Goal: Complete application form: Complete application form

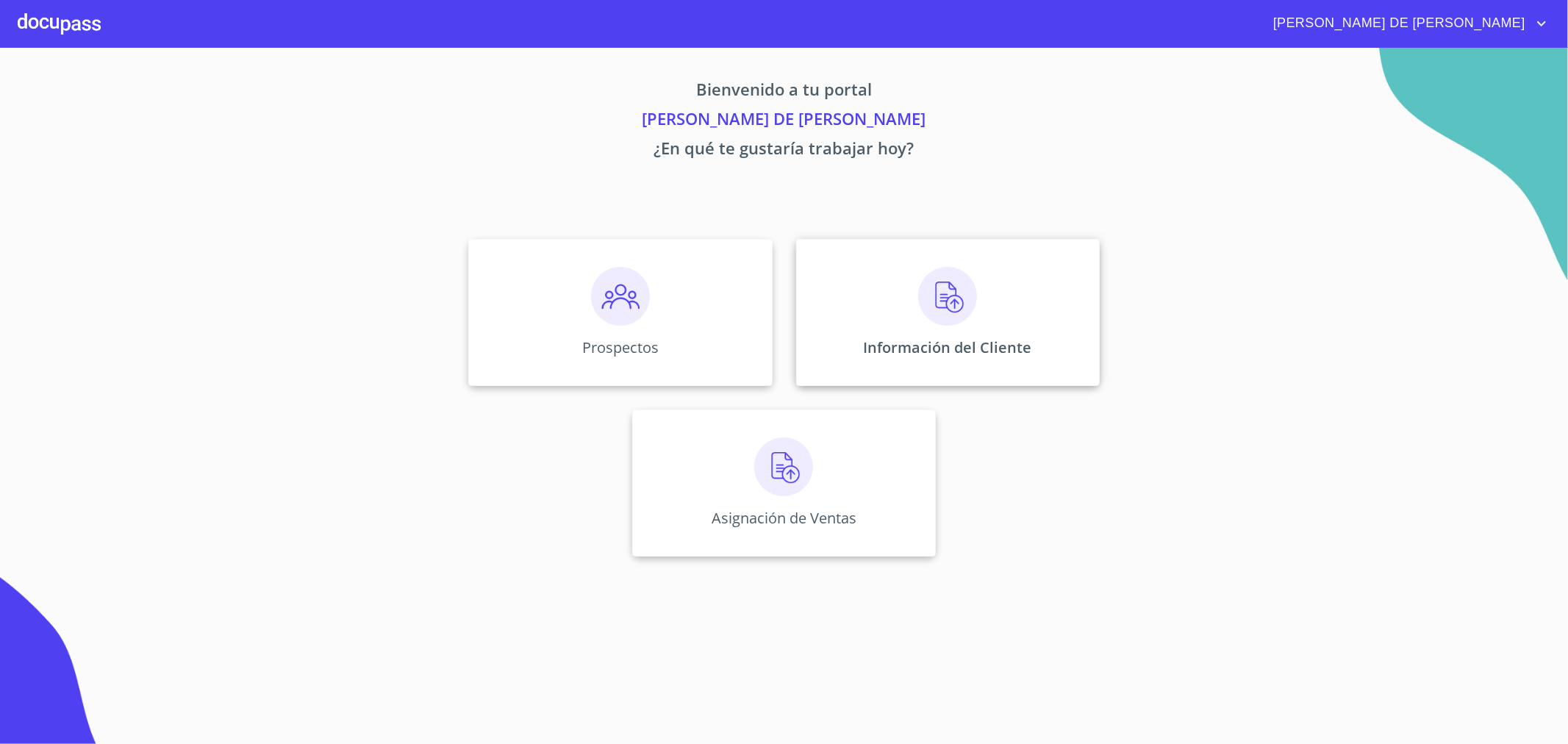
click at [960, 319] on img at bounding box center [947, 296] width 58 height 58
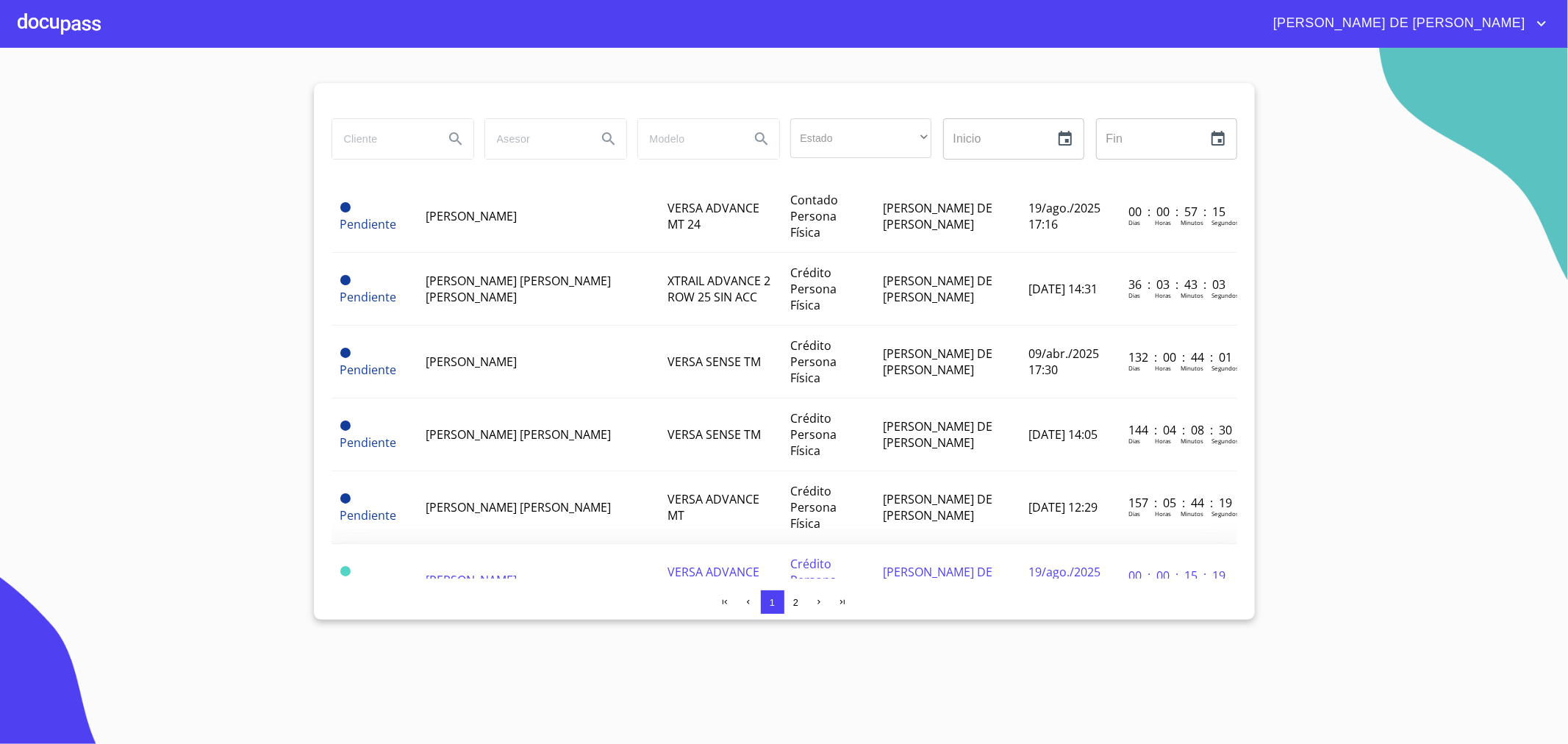
scroll to position [81, 0]
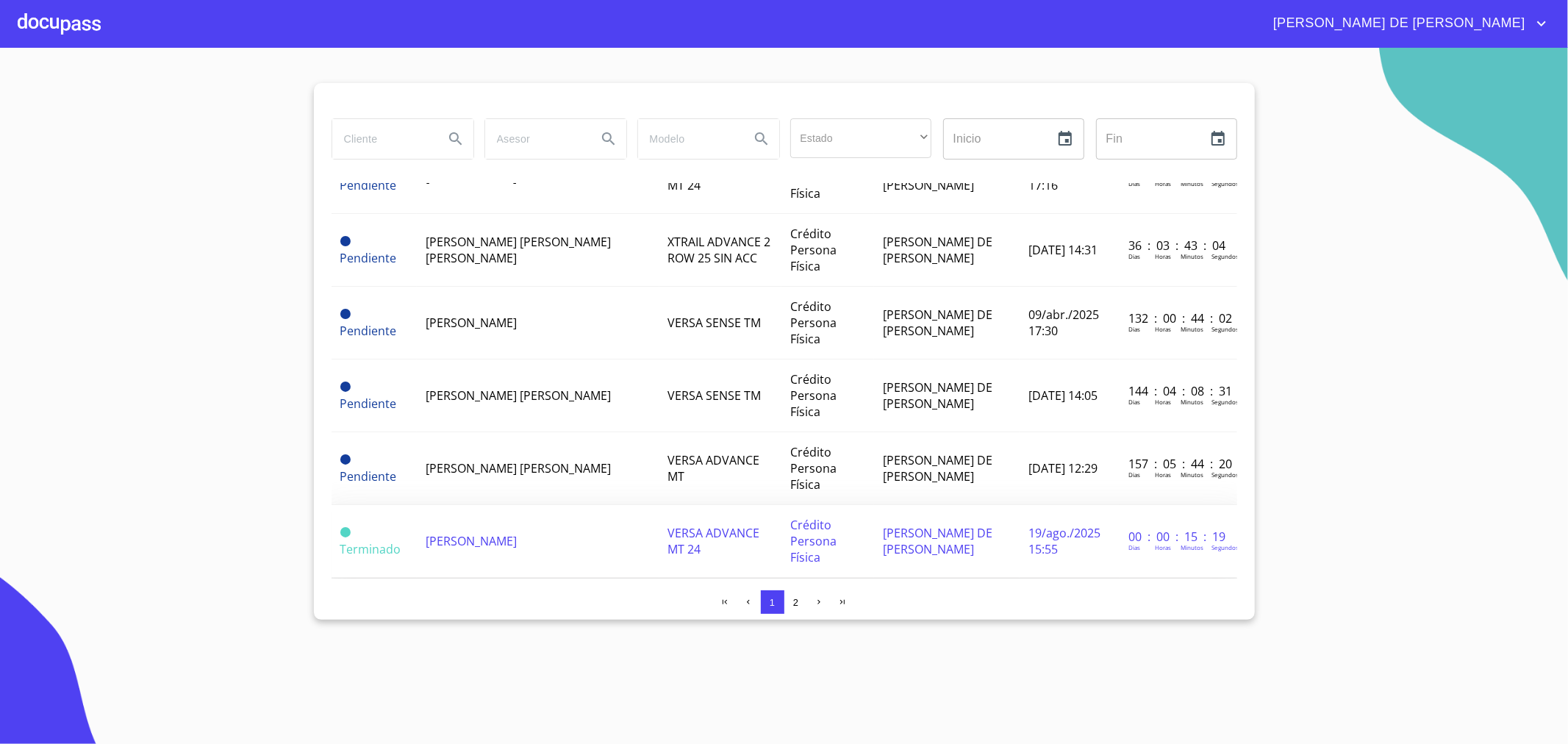
click at [669, 525] on span "VERSA ADVANCE MT 24" at bounding box center [715, 541] width 92 height 33
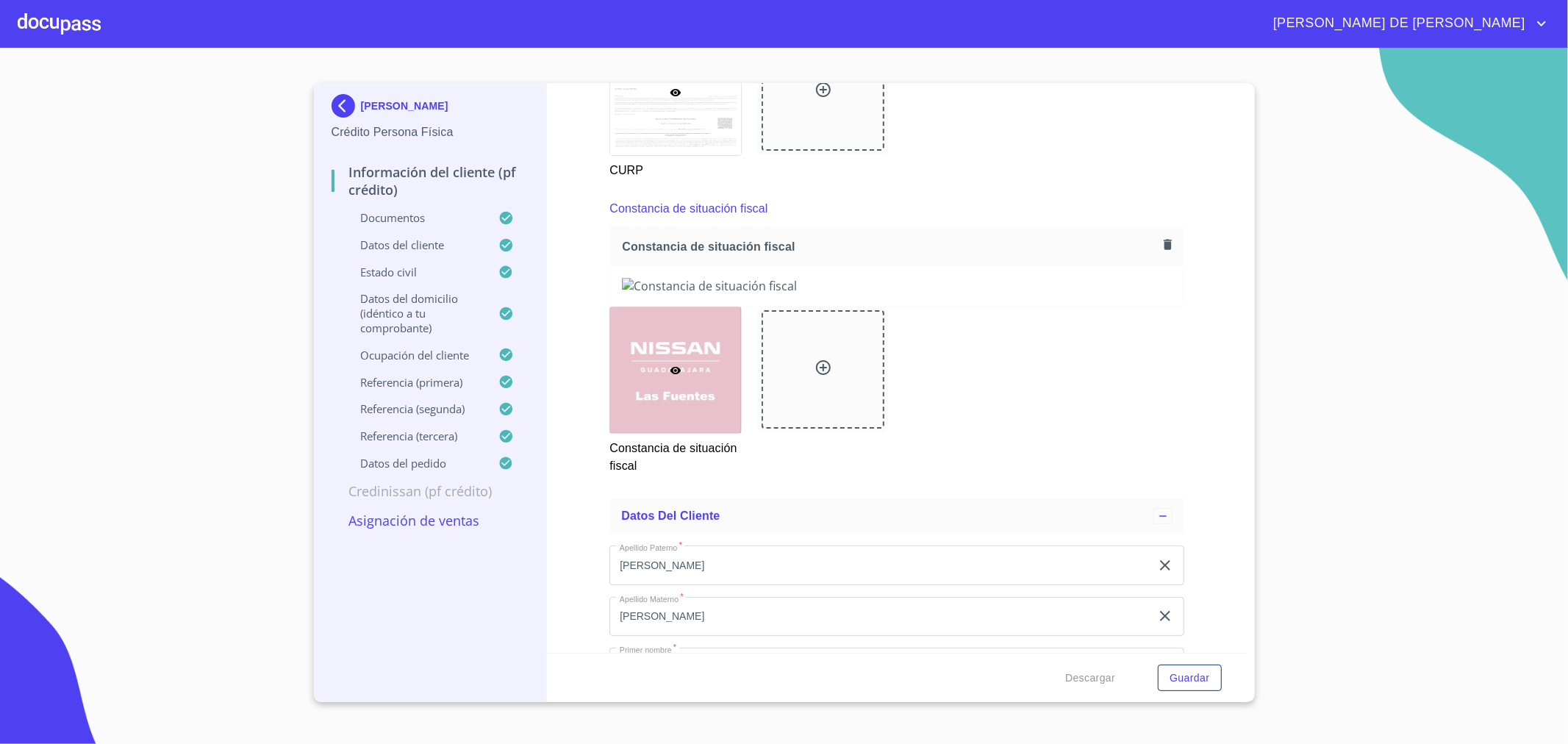
scroll to position [4084, 0]
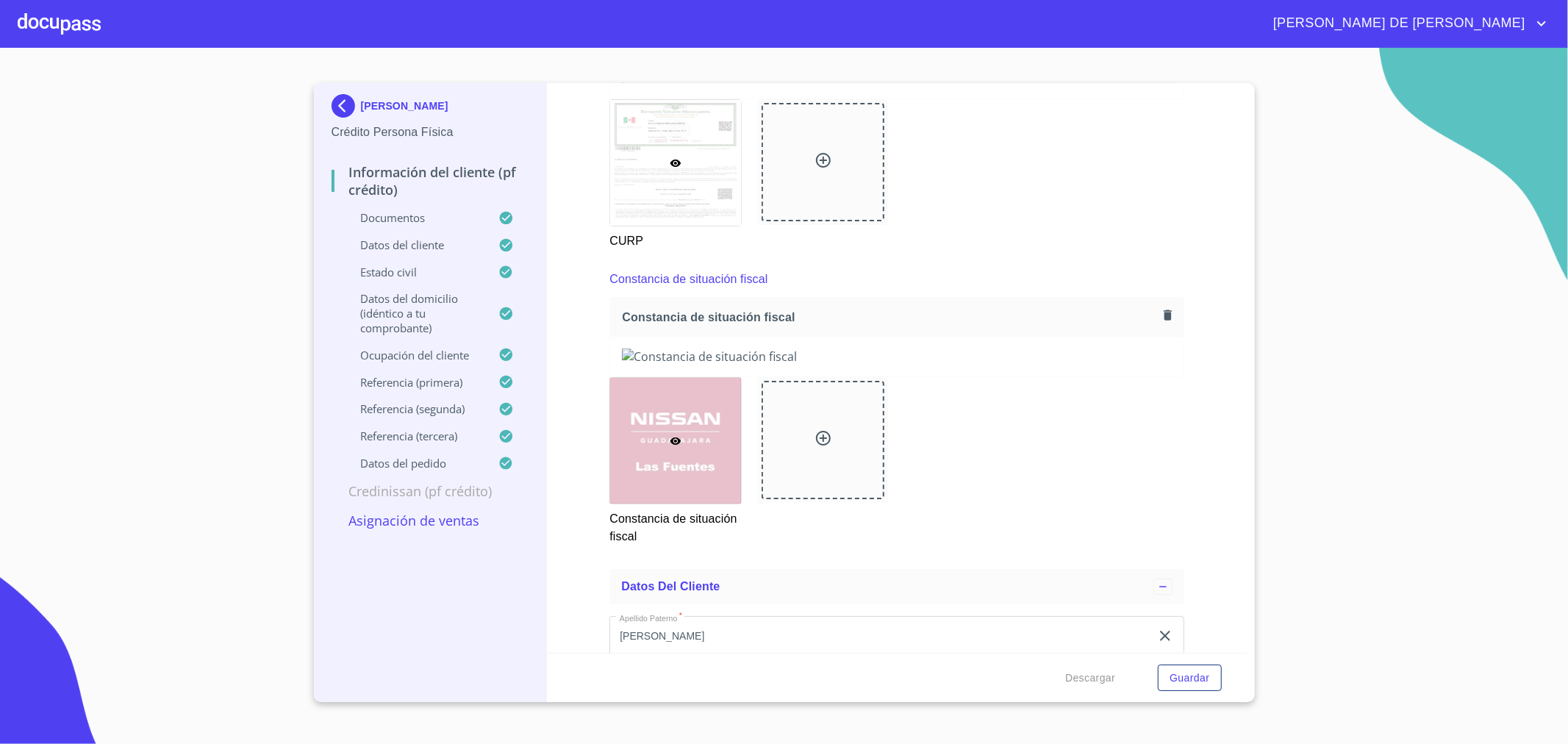
click at [1160, 308] on icon "button" at bounding box center [1167, 315] width 14 height 14
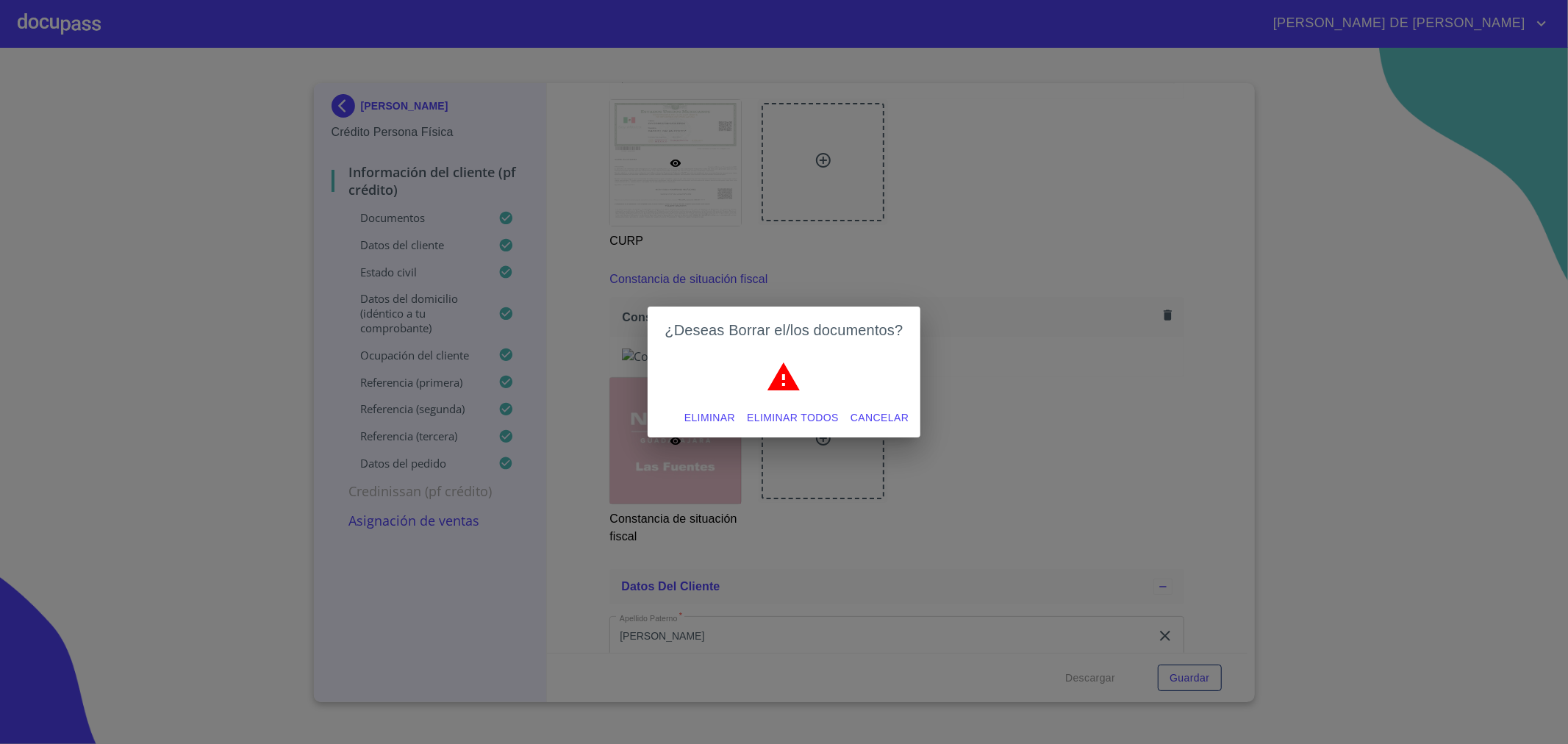
click at [709, 416] on span "Eliminar" at bounding box center [709, 418] width 50 height 19
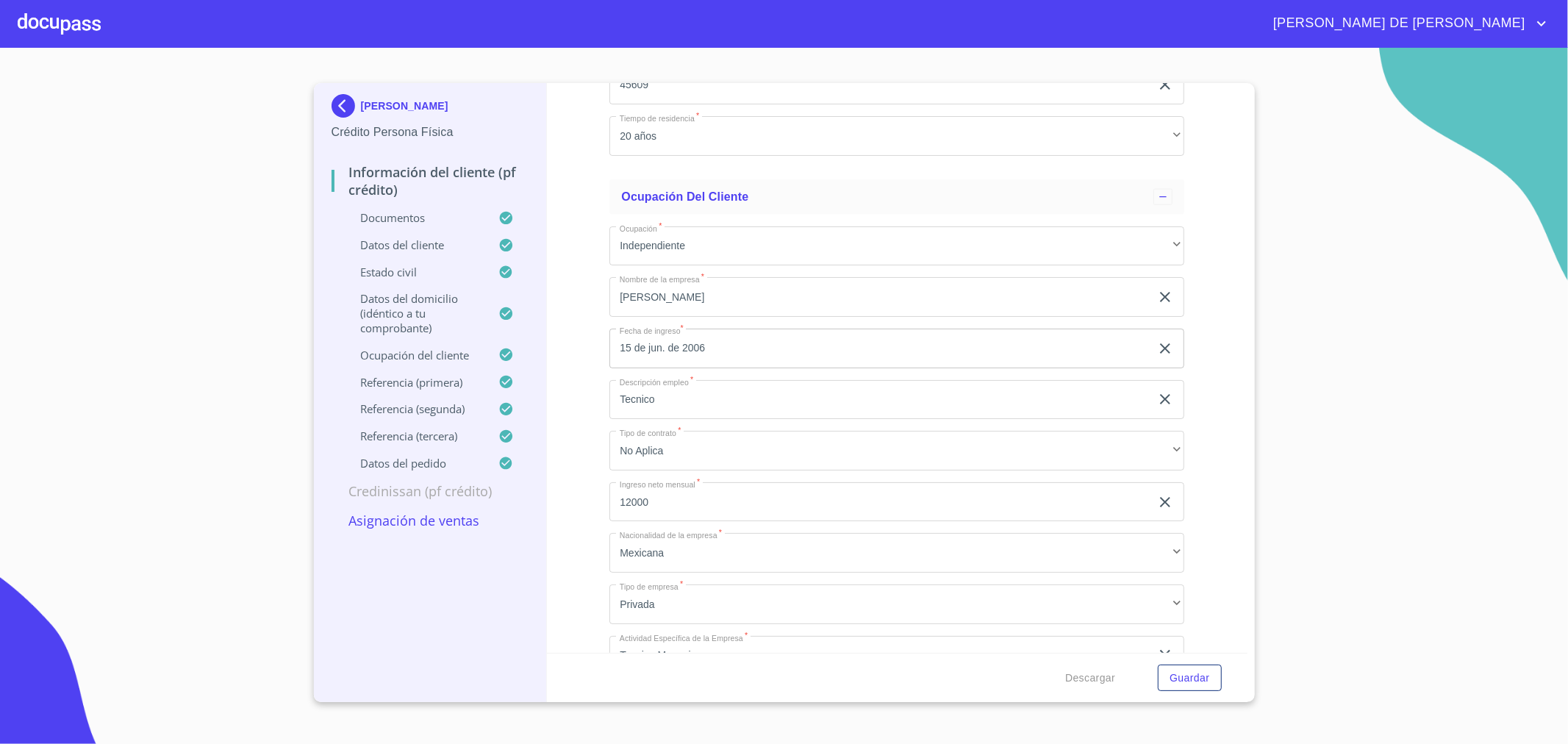
scroll to position [6288, 0]
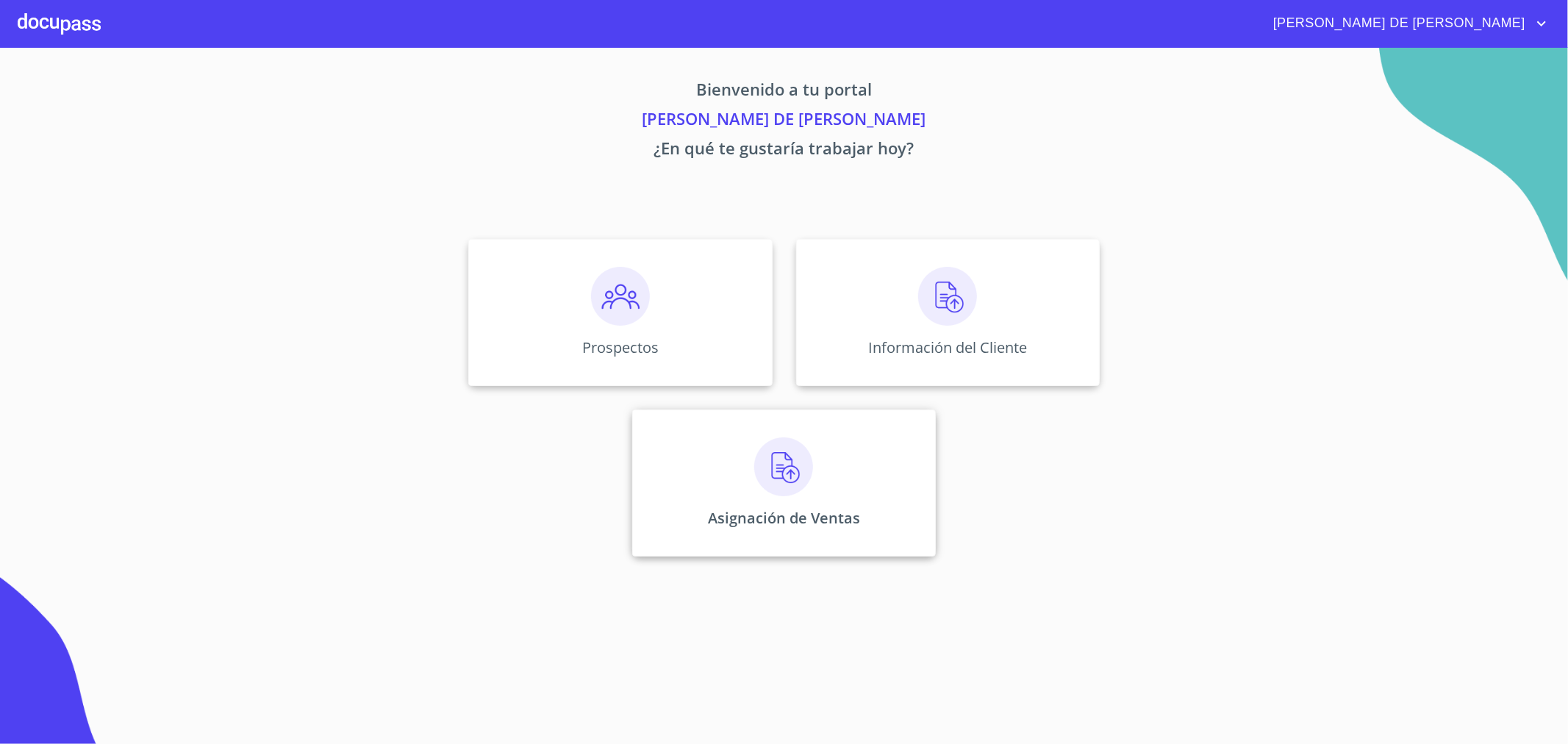
click at [767, 468] on img at bounding box center [784, 467] width 58 height 58
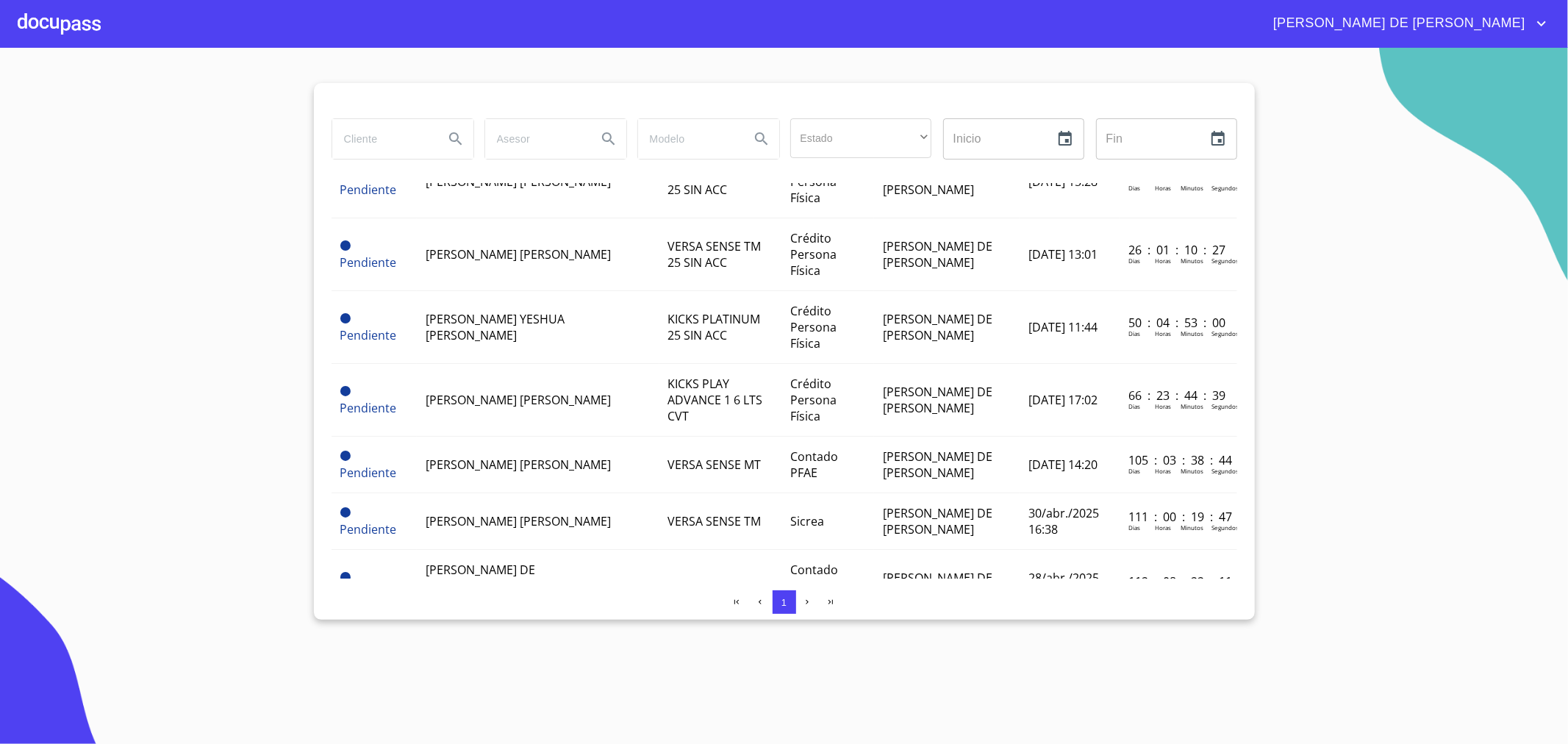
scroll to position [653, 0]
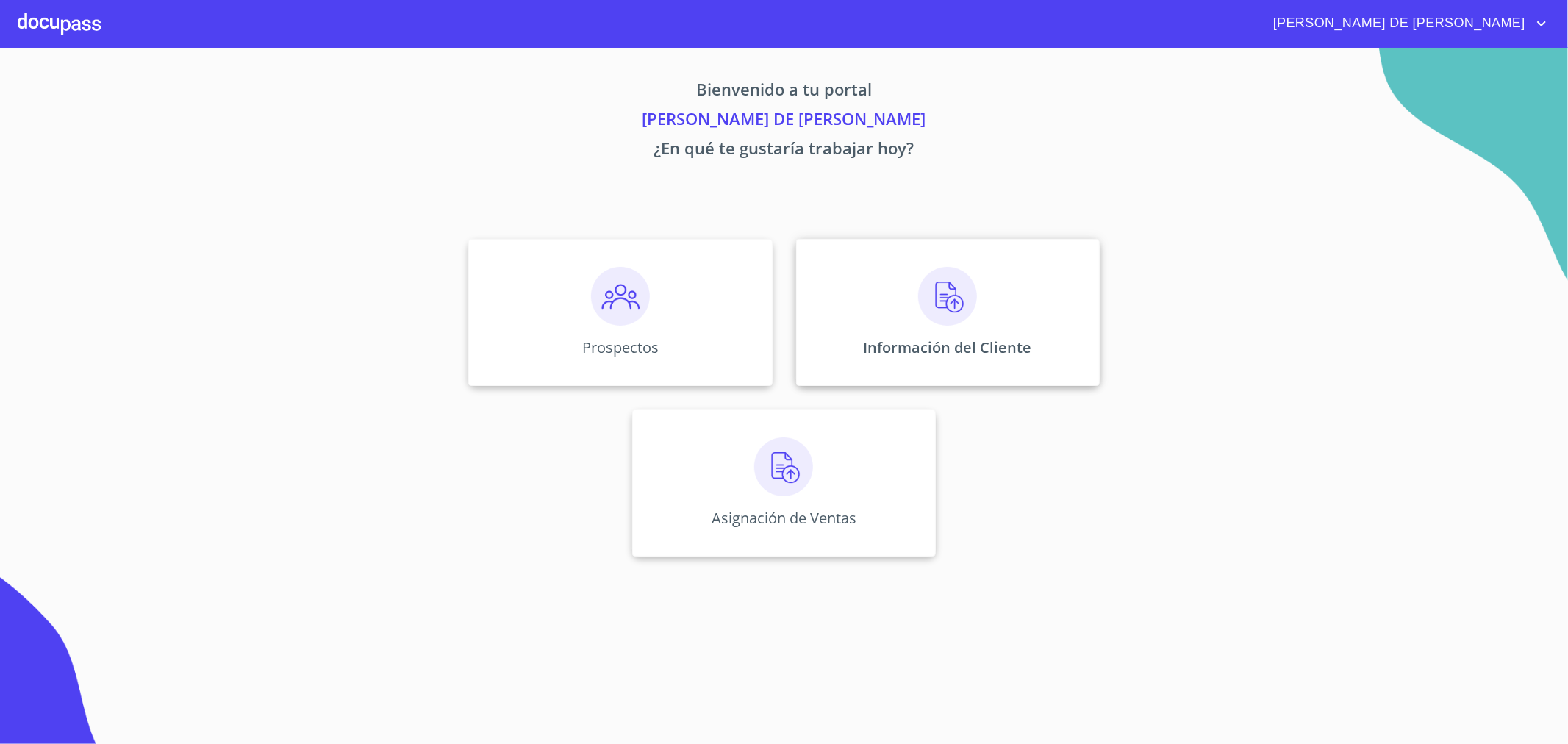
click at [960, 302] on img at bounding box center [947, 296] width 58 height 58
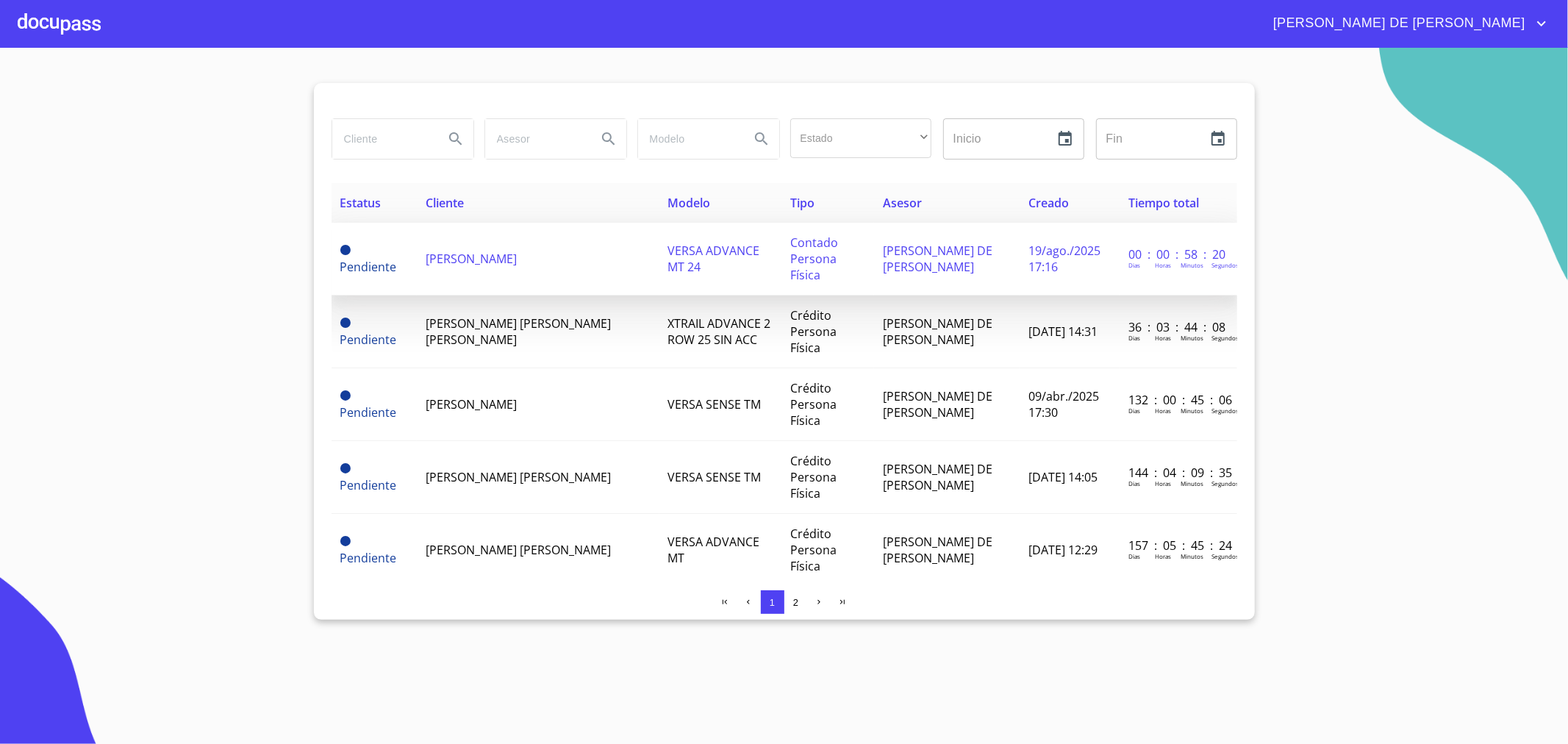
click at [891, 254] on span "[PERSON_NAME] DE [PERSON_NAME]" at bounding box center [937, 258] width 110 height 33
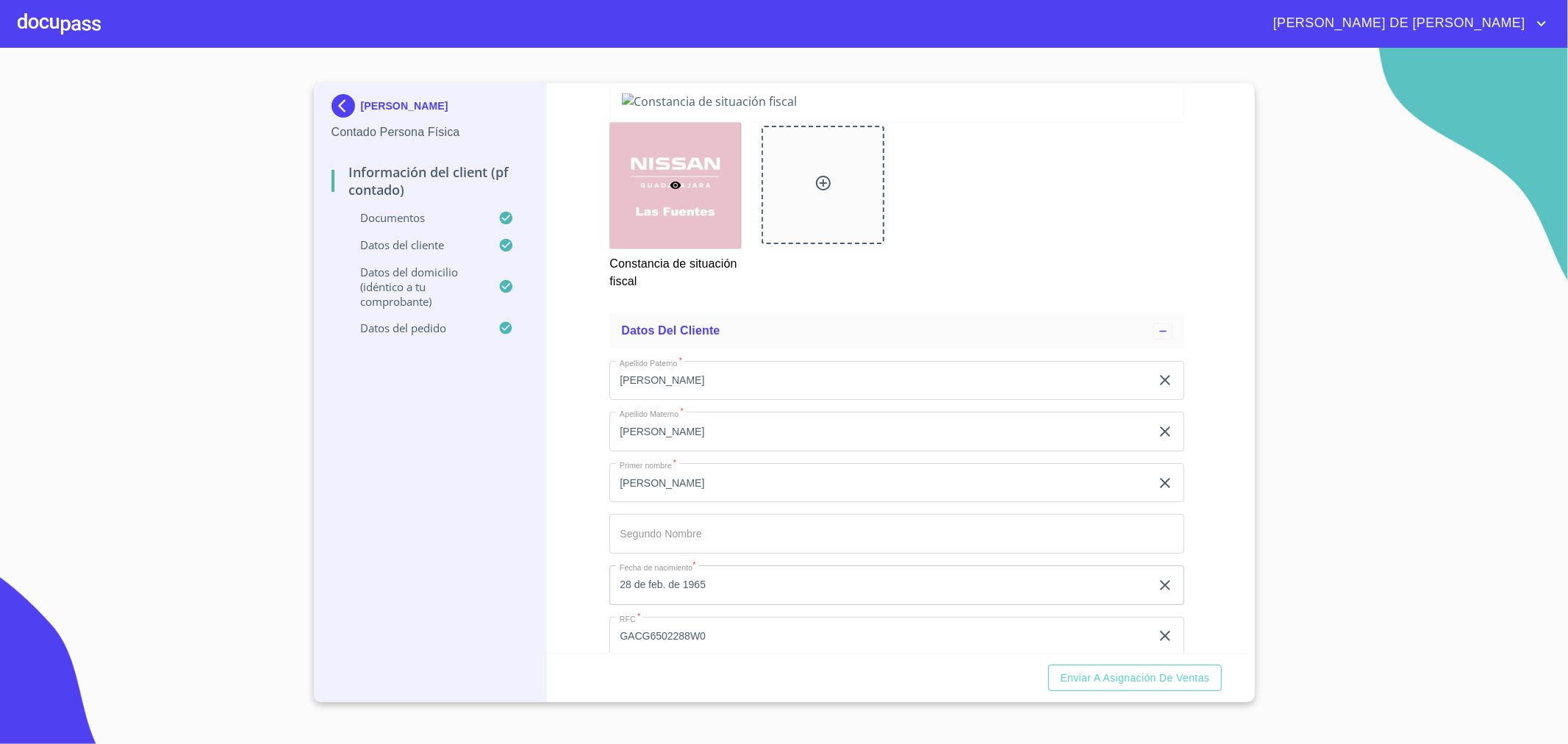
scroll to position [2171, 0]
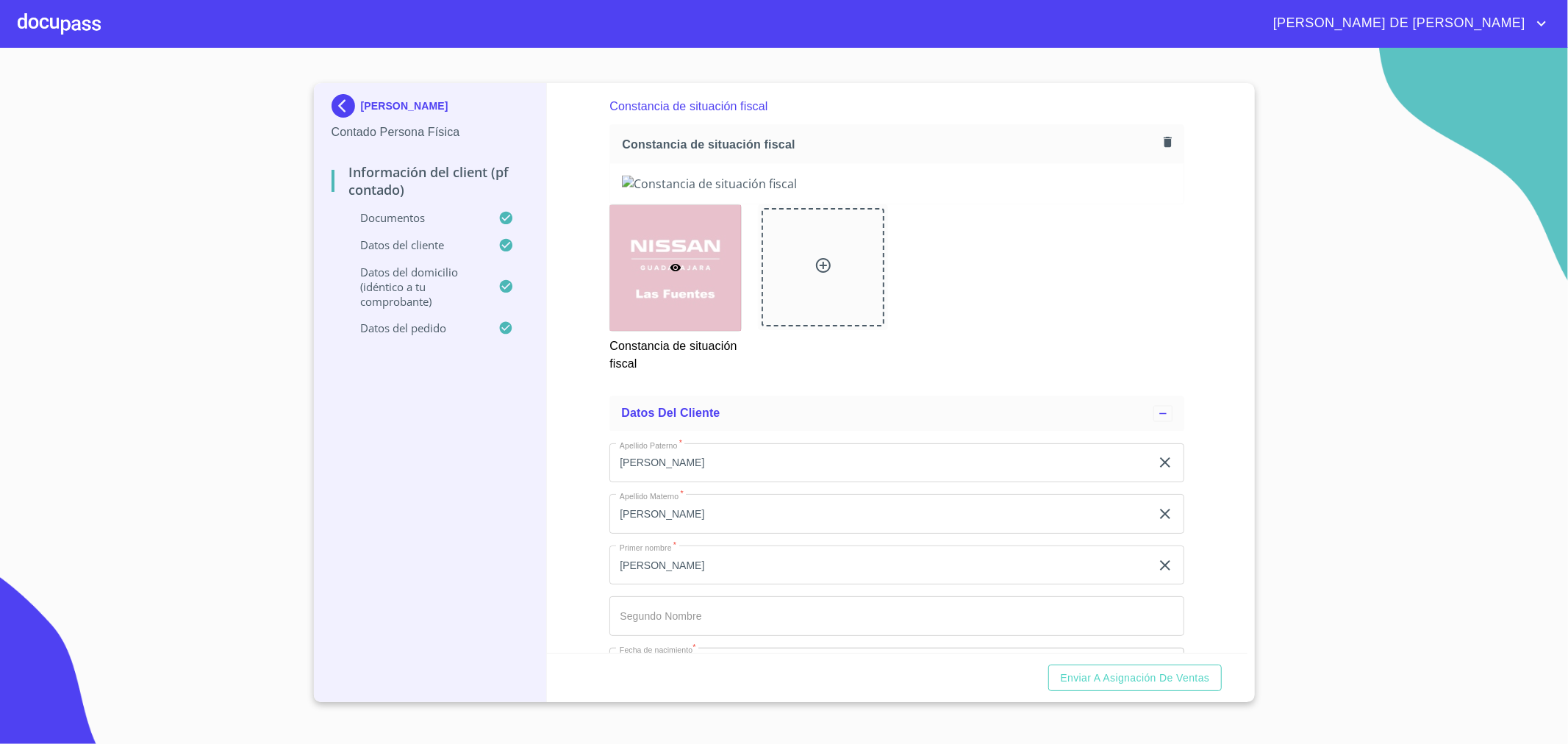
click at [1160, 142] on icon "button" at bounding box center [1167, 142] width 14 height 14
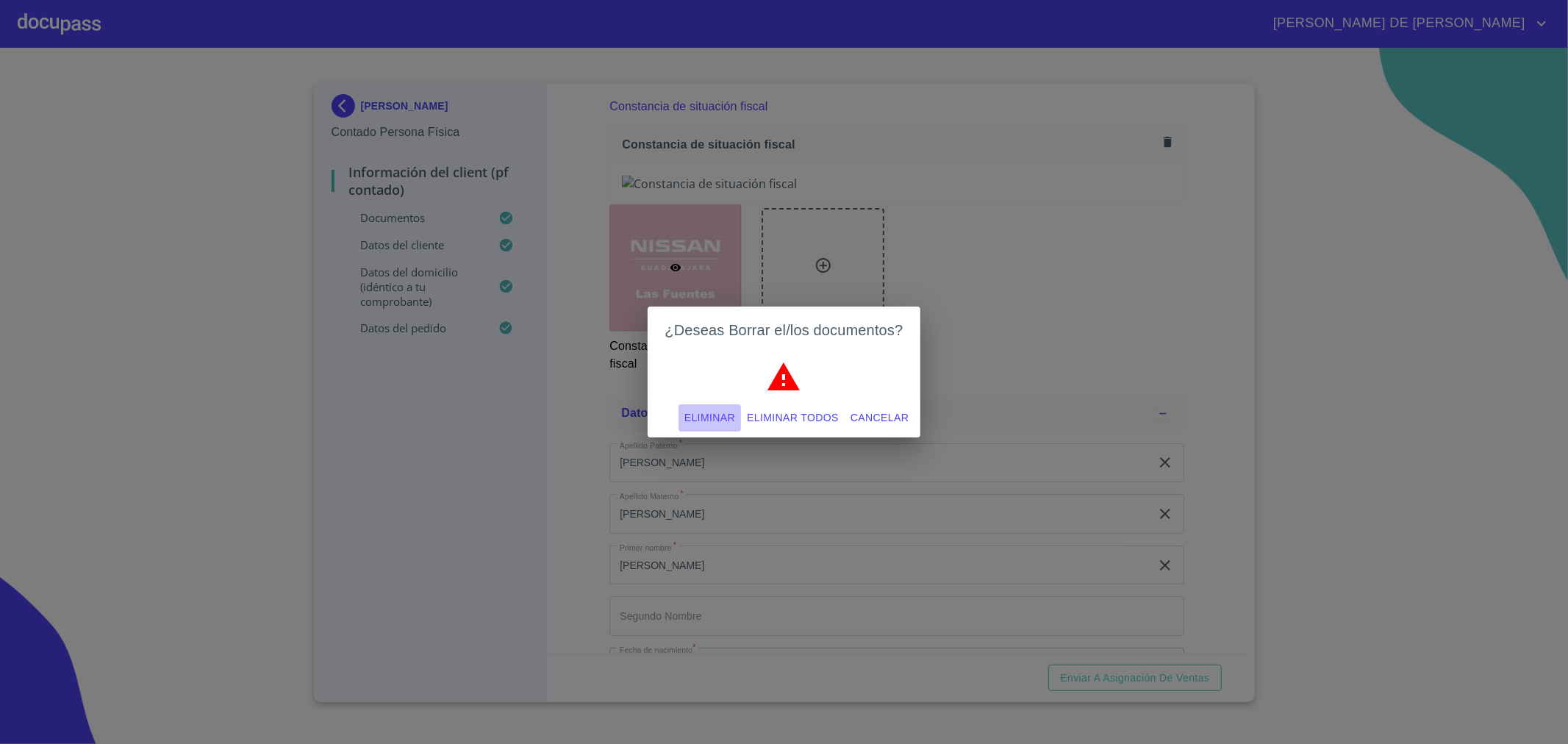
click at [700, 424] on span "Eliminar" at bounding box center [709, 418] width 50 height 19
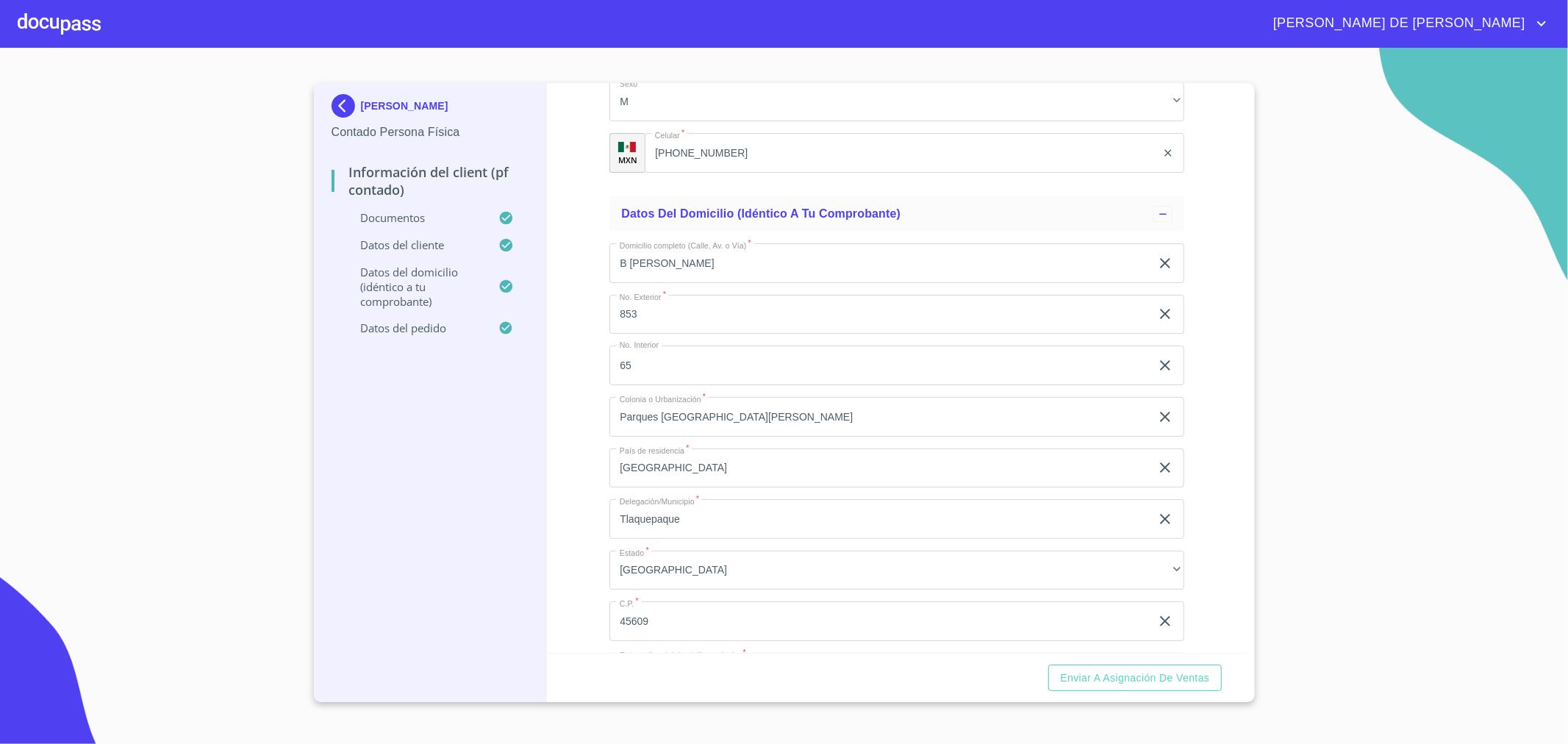
scroll to position [3843, 0]
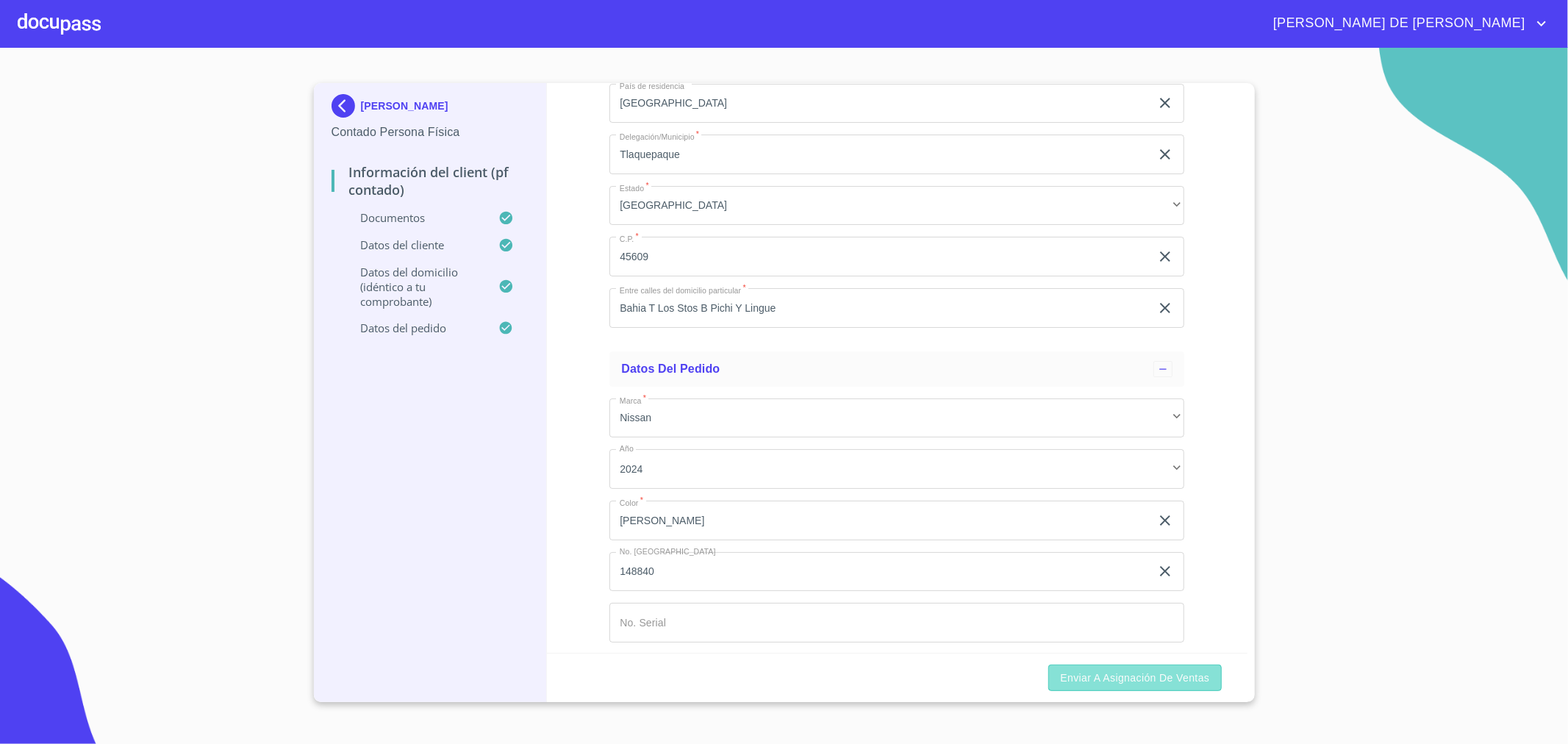
click at [1113, 679] on span "Enviar a Asignación de Ventas" at bounding box center [1135, 678] width 149 height 19
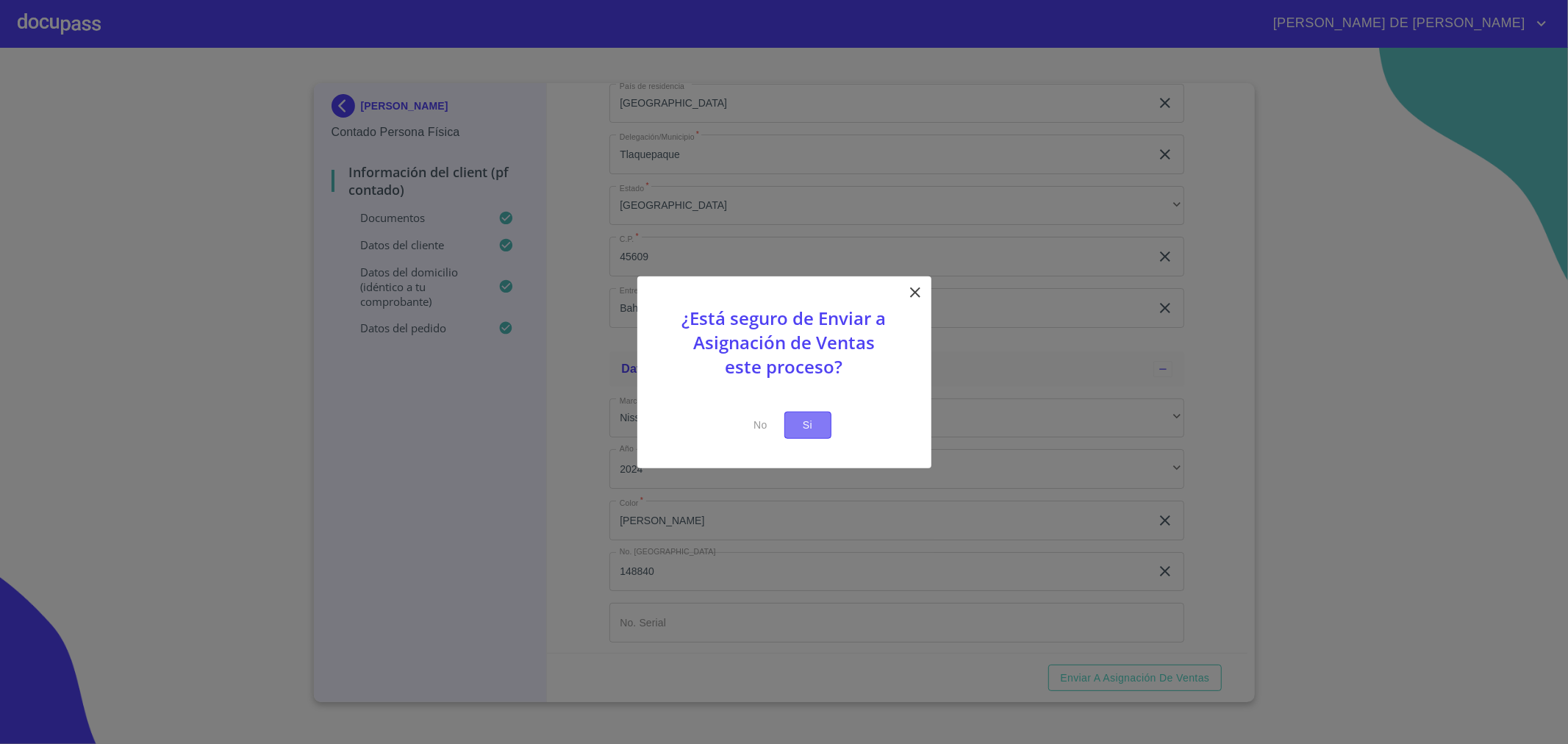
click at [804, 428] on span "Si" at bounding box center [807, 425] width 24 height 19
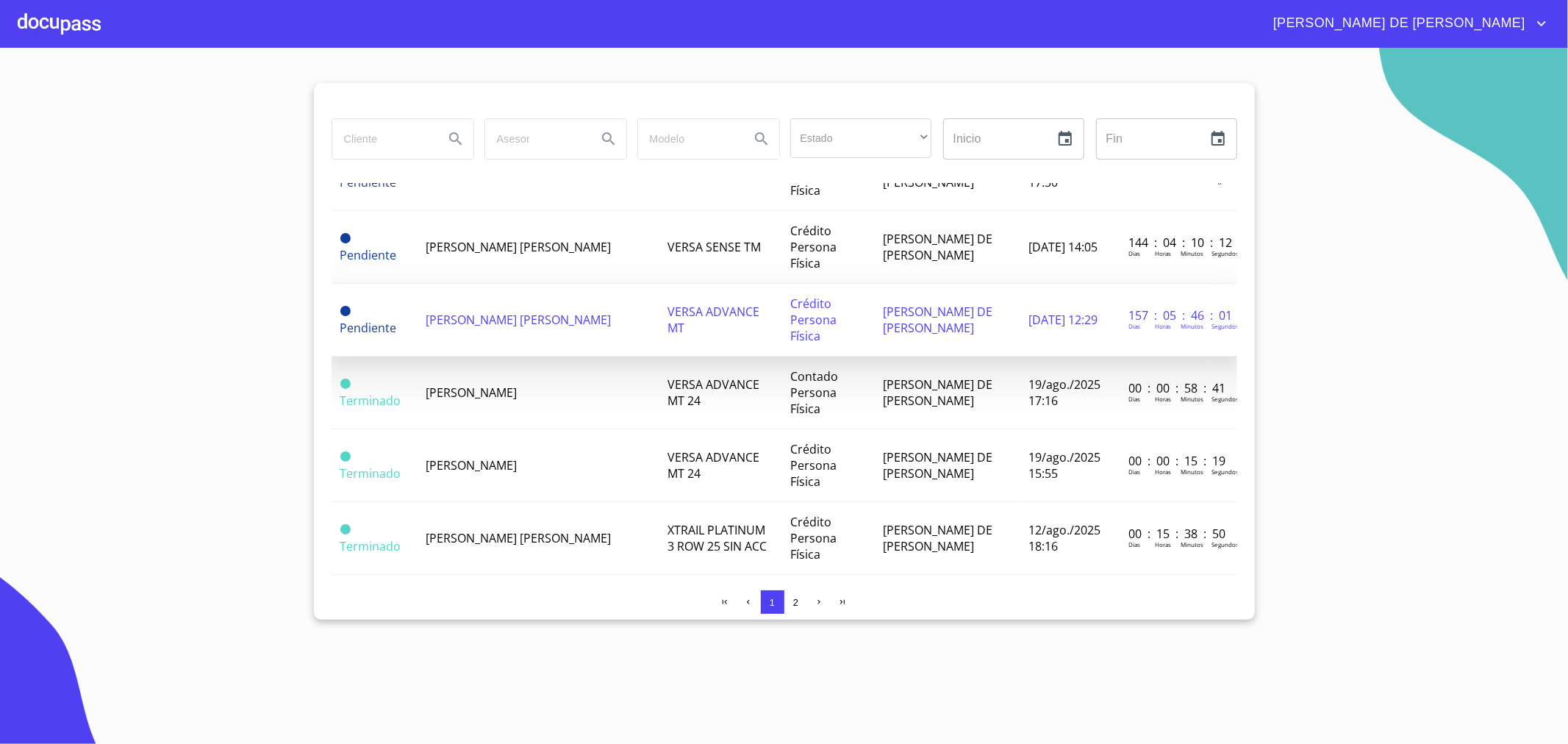
scroll to position [164, 0]
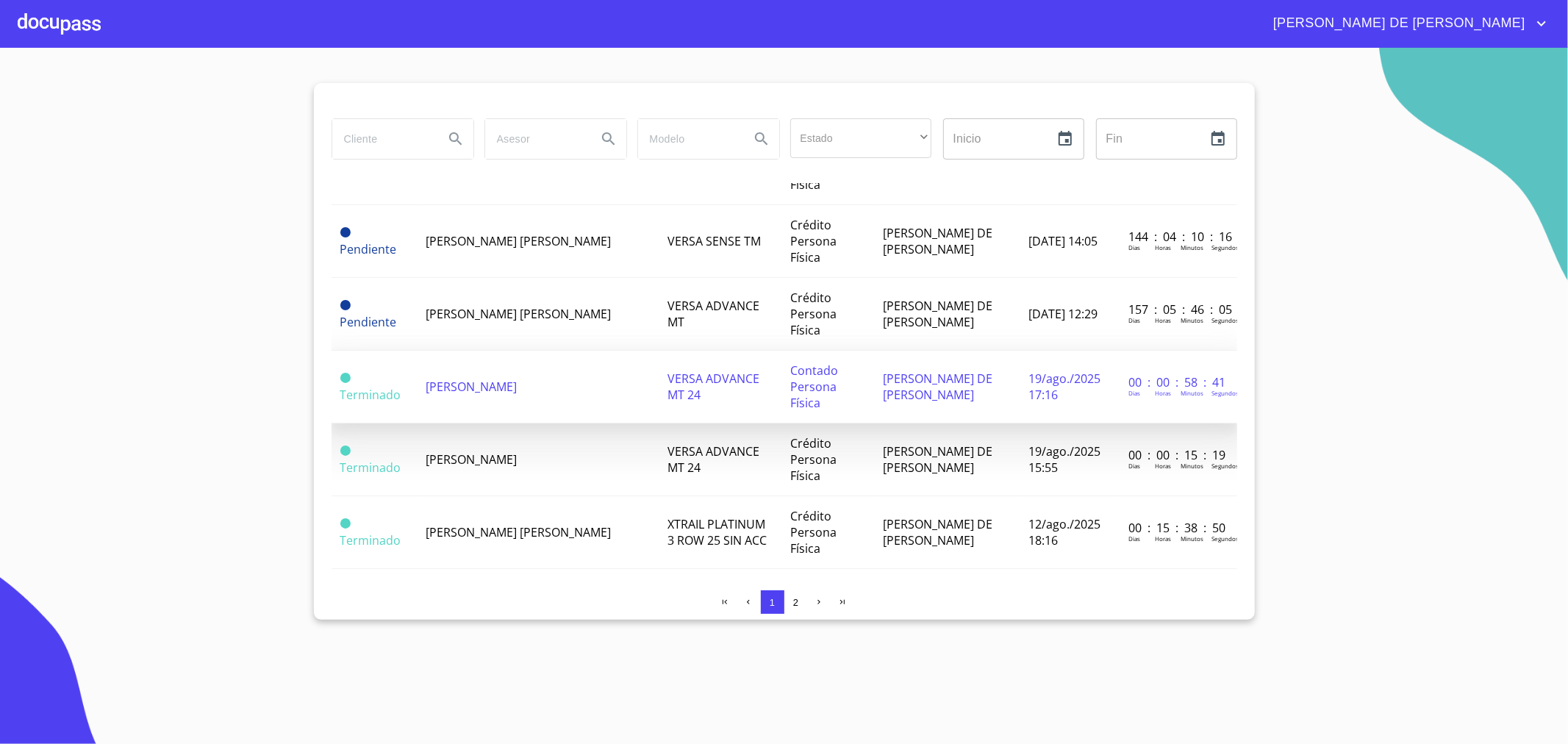
click at [791, 363] on span "Contado Persona Física" at bounding box center [815, 387] width 48 height 49
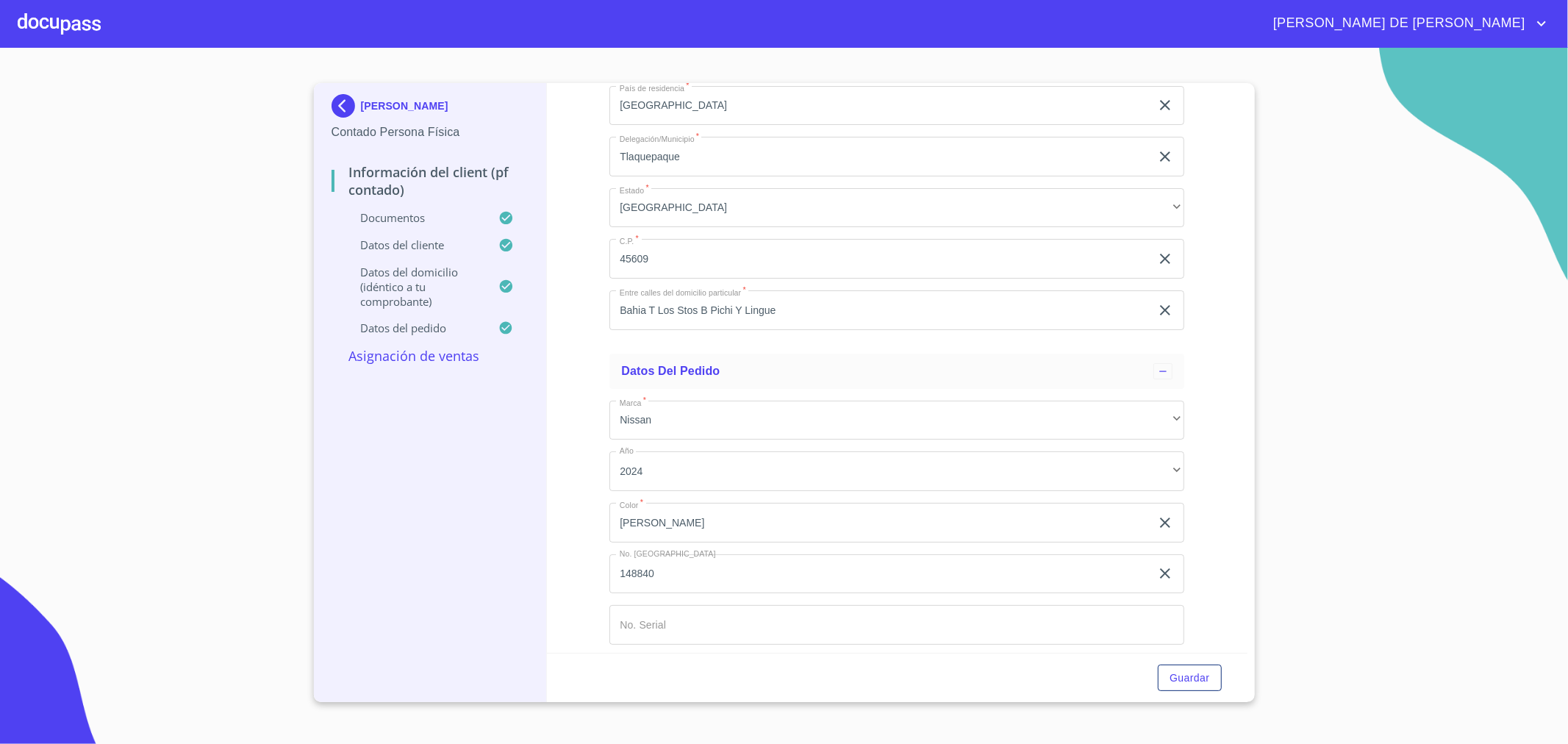
scroll to position [3843, 0]
click at [1202, 673] on span "Guardar" at bounding box center [1189, 678] width 40 height 19
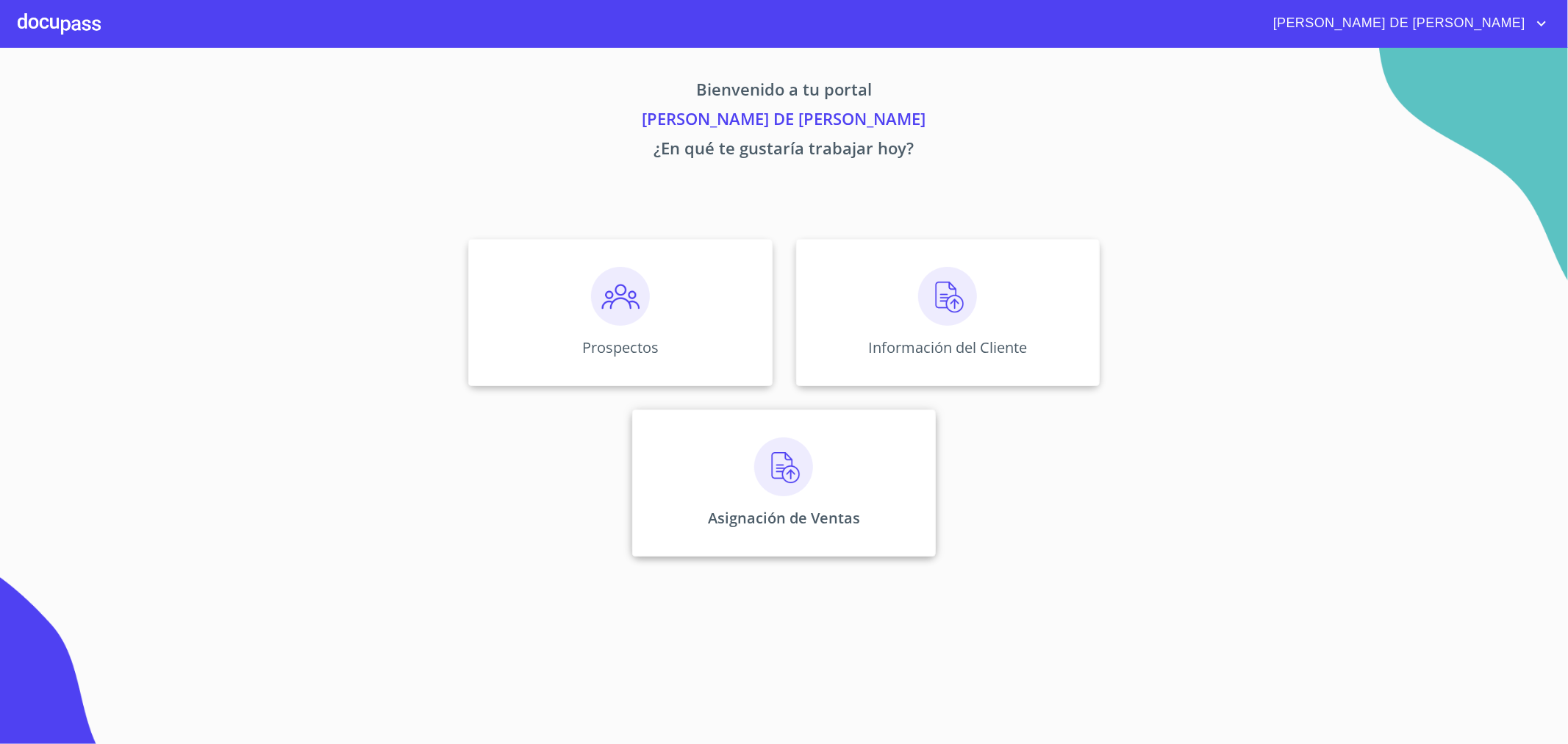
click at [773, 456] on img at bounding box center [784, 467] width 58 height 58
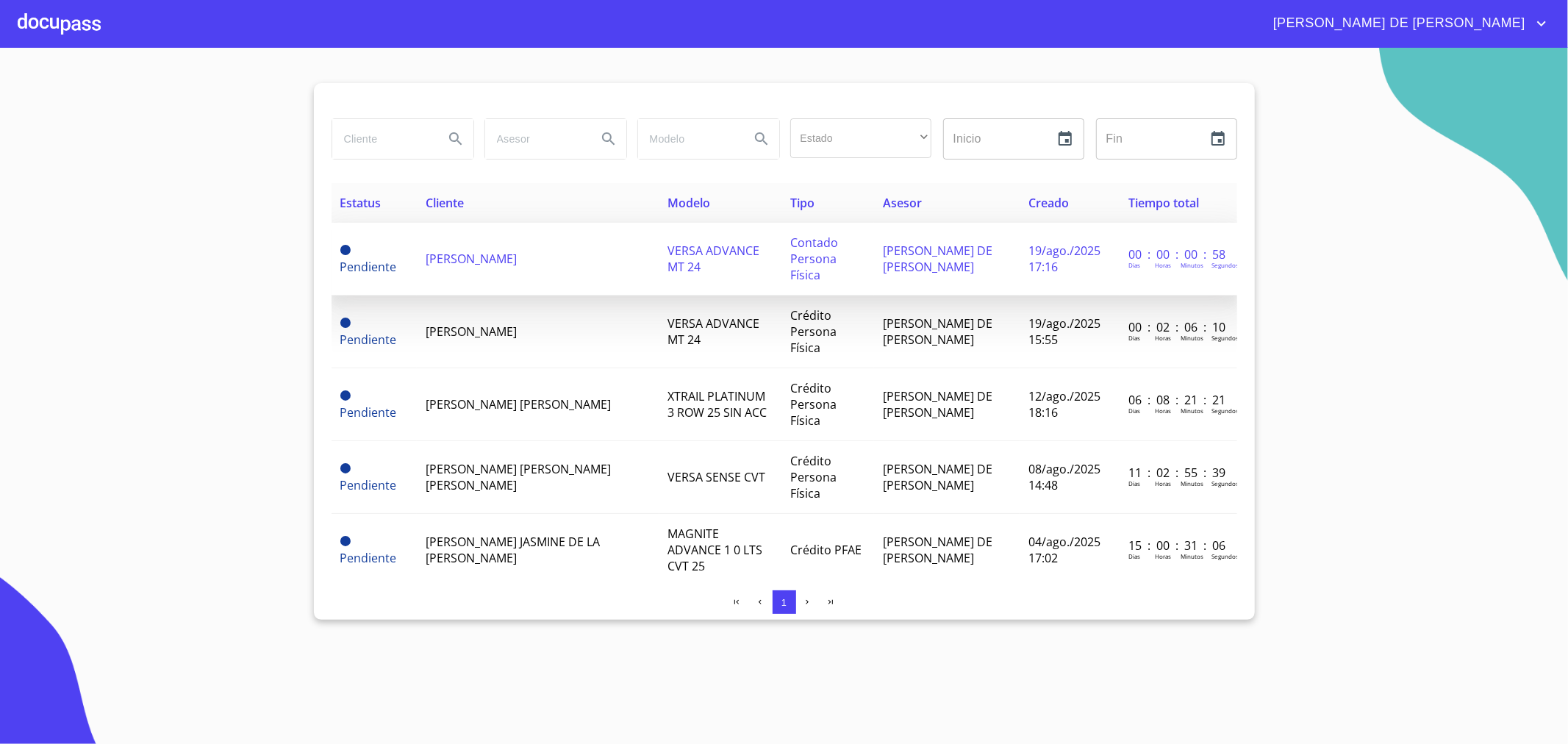
click at [791, 248] on span "Contado Persona Física" at bounding box center [815, 258] width 48 height 49
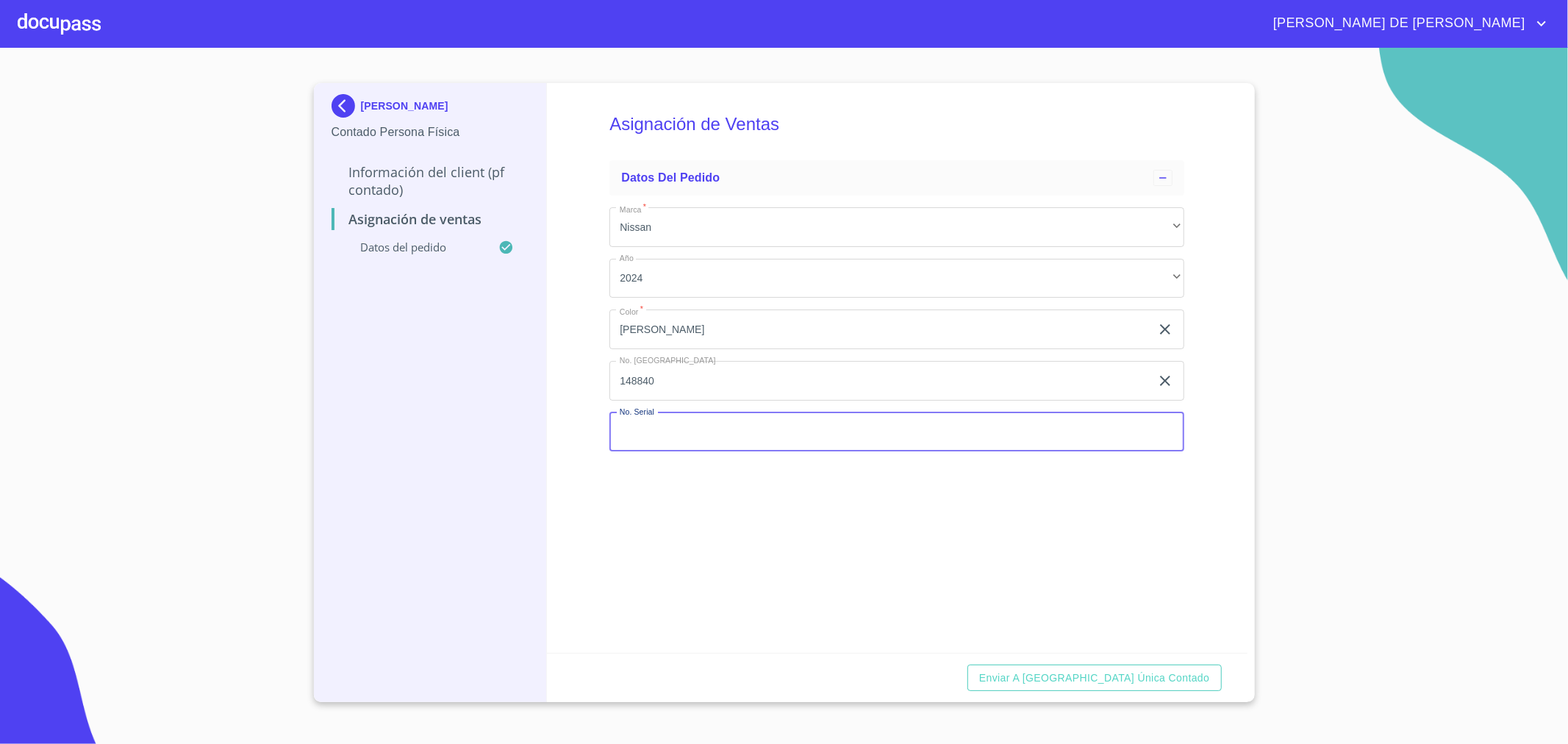
click at [715, 438] on input "Marca   *" at bounding box center [897, 432] width 575 height 40
click at [1149, 675] on span "Enviar a [GEOGRAPHIC_DATA] única contado" at bounding box center [1094, 678] width 231 height 19
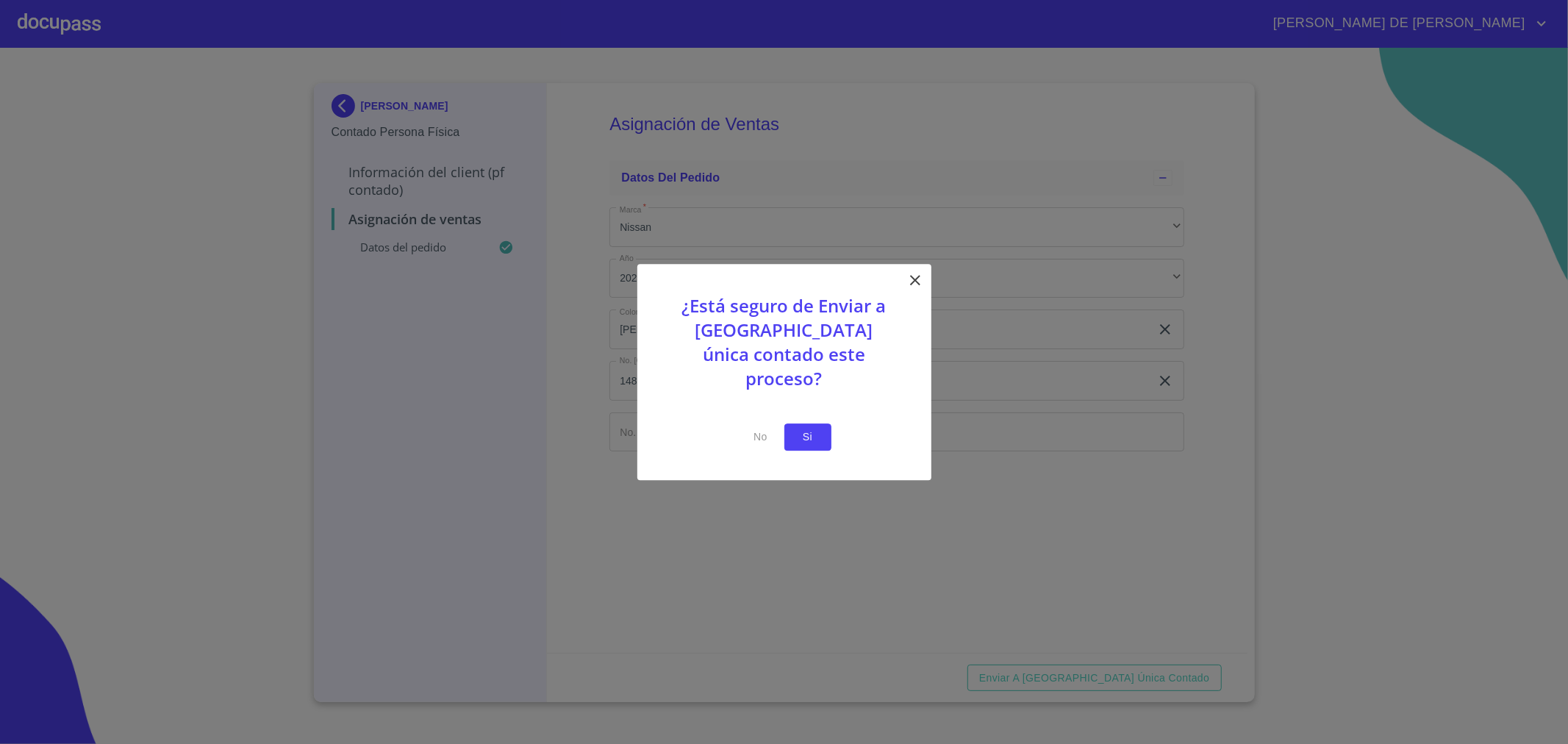
click at [810, 428] on span "Si" at bounding box center [807, 437] width 24 height 19
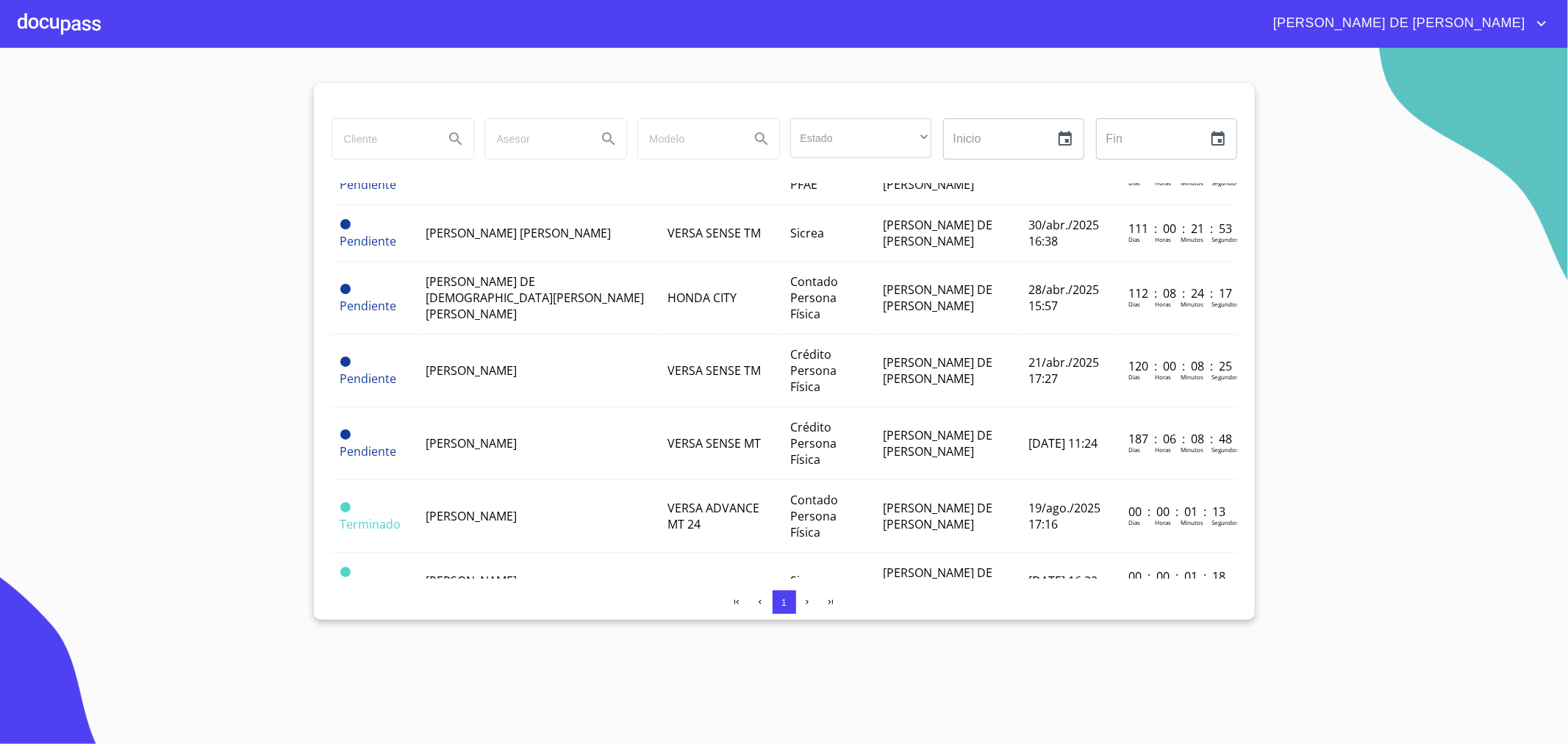
scroll to position [735, 0]
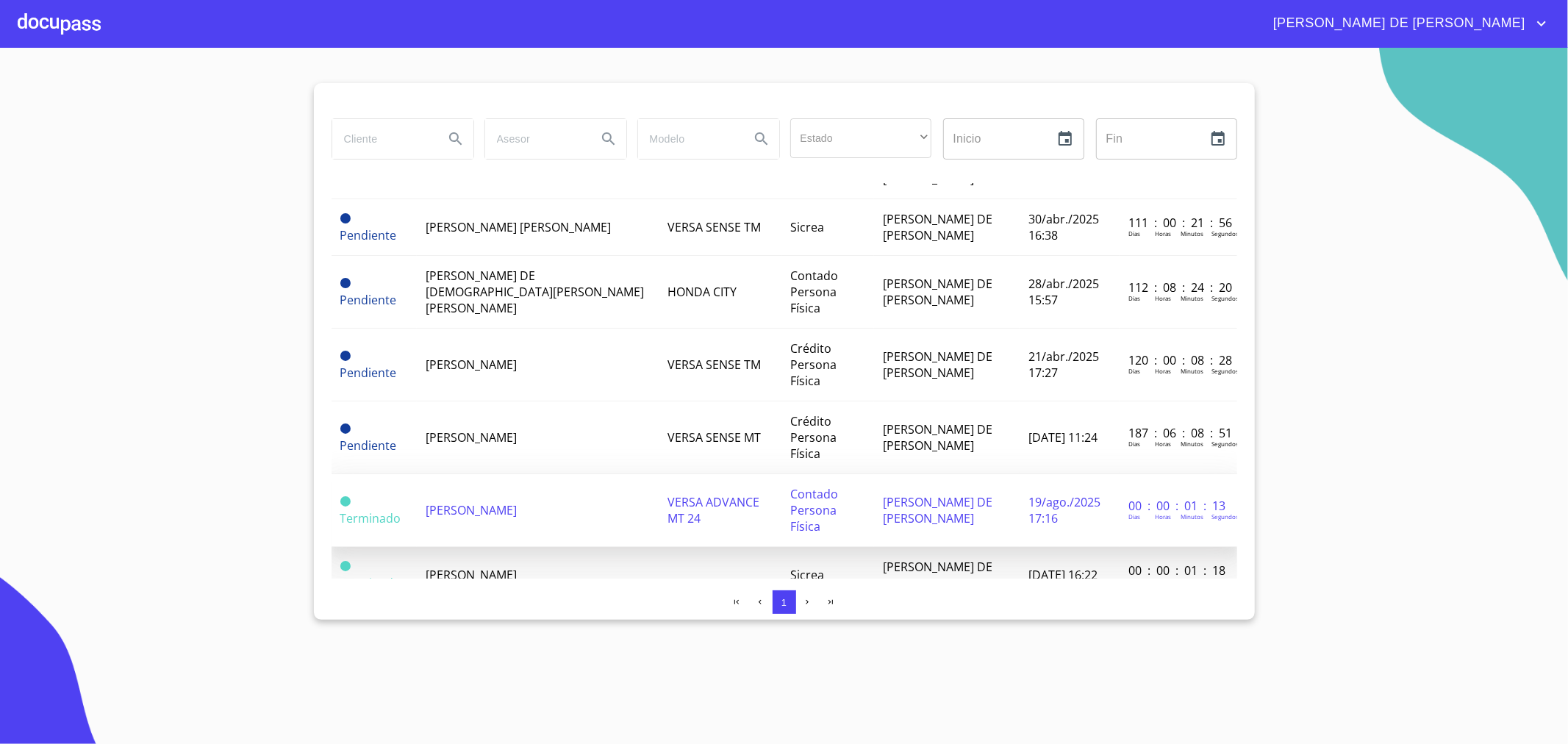
click at [791, 486] on span "Contado Persona Física" at bounding box center [815, 510] width 48 height 49
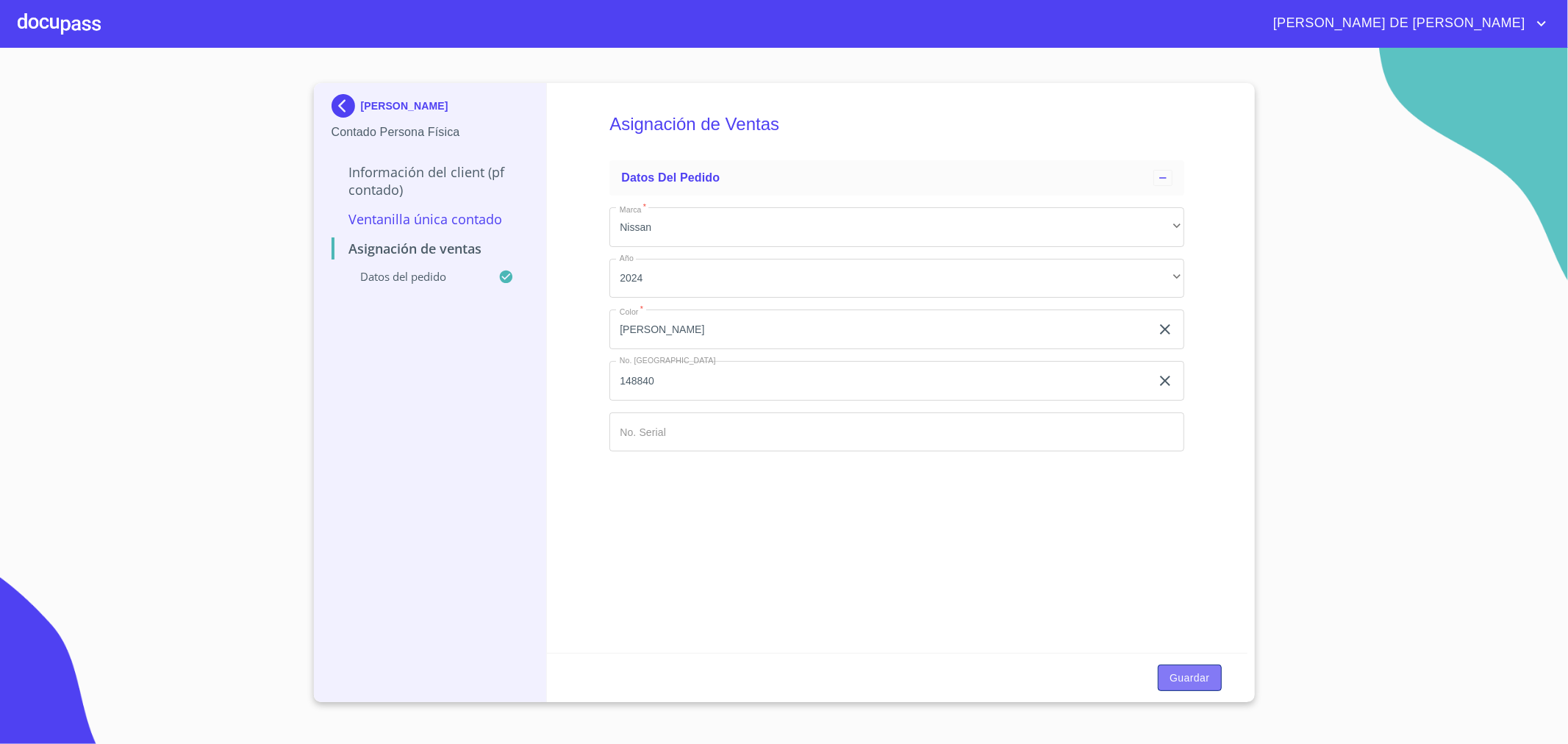
click at [1202, 682] on span "Guardar" at bounding box center [1189, 678] width 40 height 19
